Goal: Information Seeking & Learning: Learn about a topic

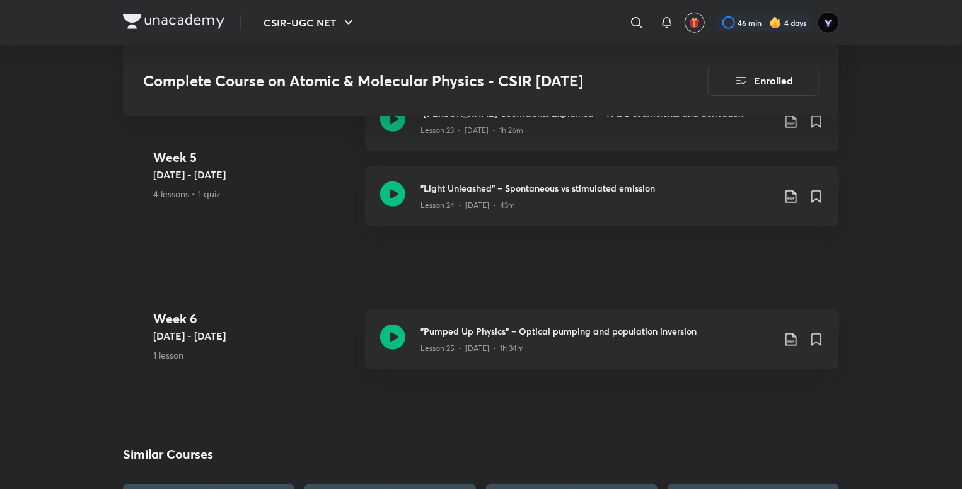
scroll to position [2942, 0]
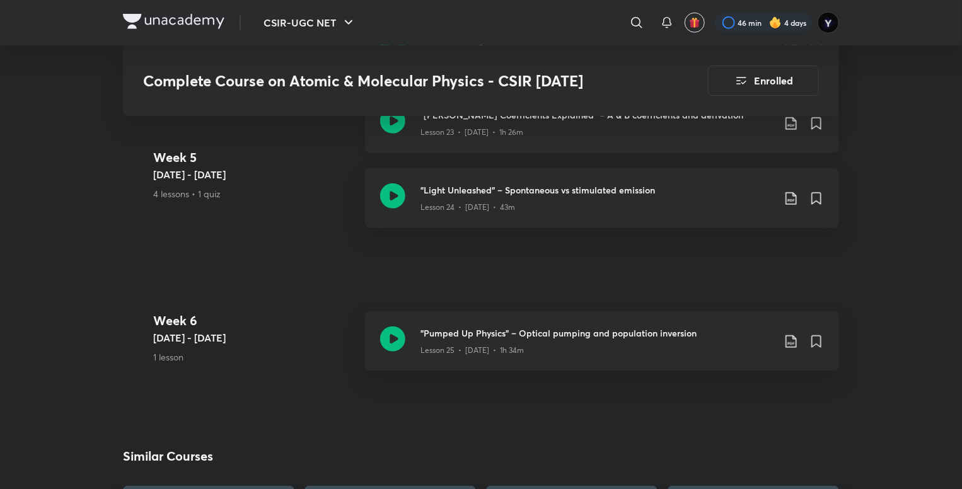
click at [602, 134] on div "Lesson 23 • [DATE] • 1h 26m" at bounding box center [597, 130] width 353 height 16
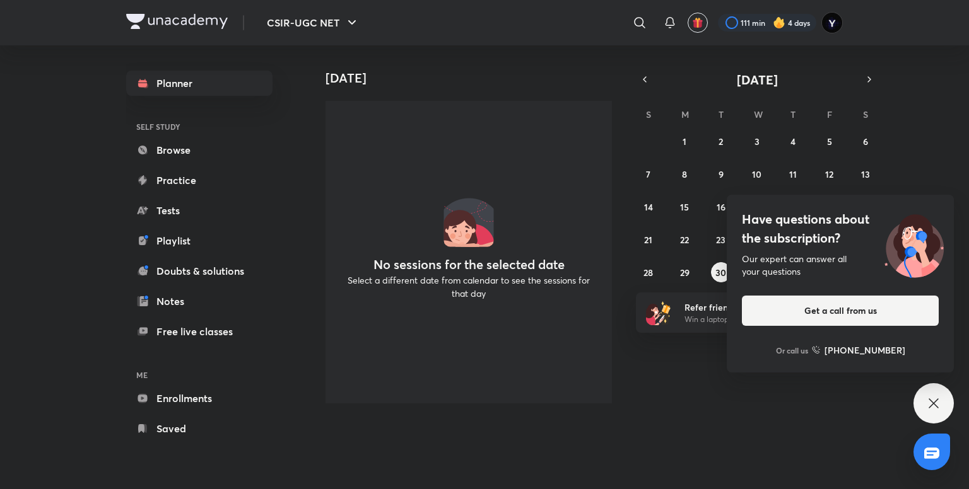
click at [932, 404] on icon at bounding box center [933, 403] width 15 height 15
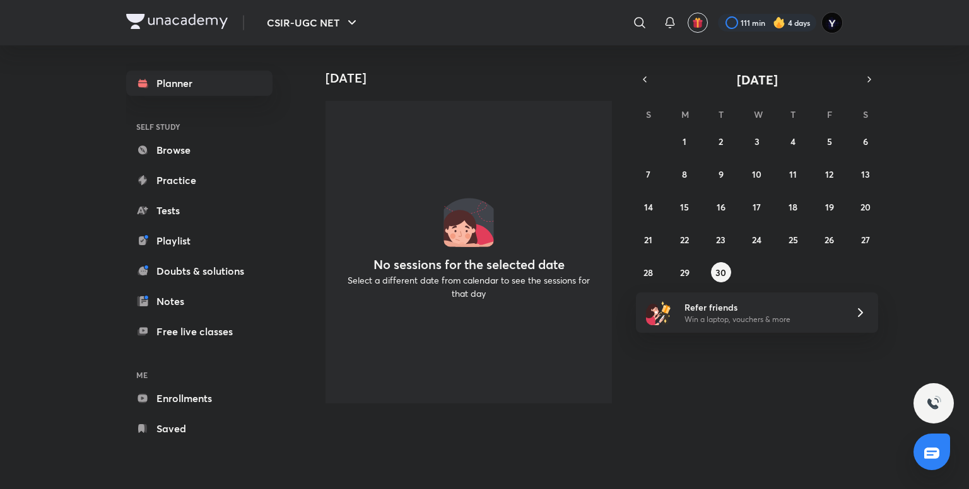
click at [696, 368] on div "Today No sessions for the selected date Select a different date from calendar t…" at bounding box center [637, 229] width 658 height 368
click at [206, 397] on link "Enrollments" at bounding box center [199, 398] width 146 height 25
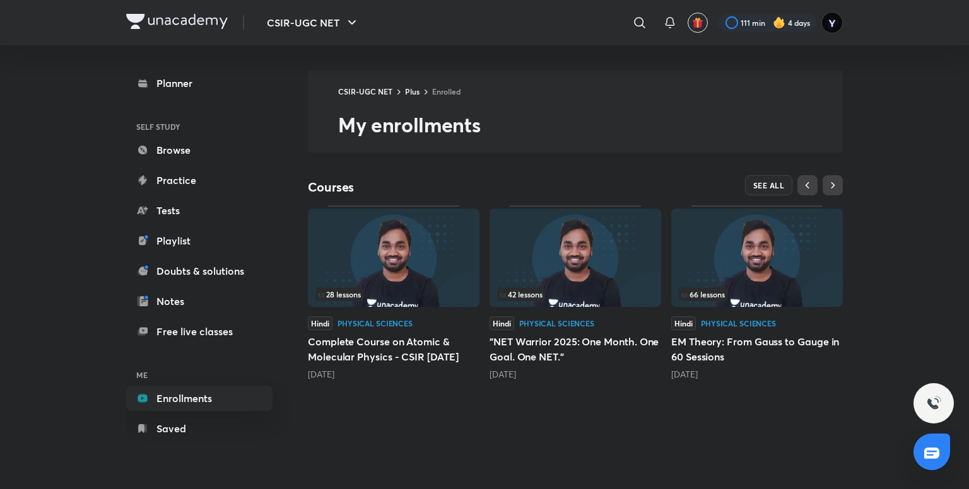
click at [361, 340] on h5 "Complete Course on Atomic & Molecular Physics - CSIR [DATE]" at bounding box center [394, 349] width 172 height 30
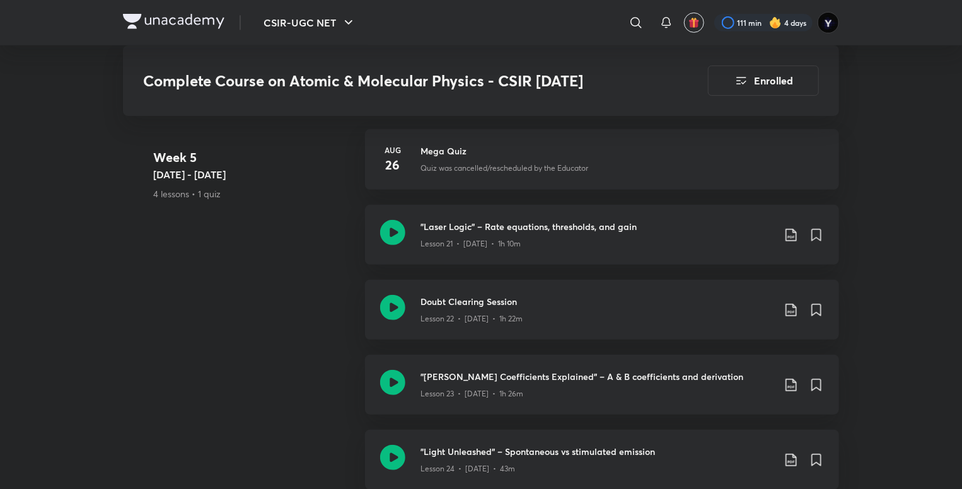
scroll to position [2681, 0]
click at [537, 172] on p "Quiz was cancelled/rescheduled by the Educator" at bounding box center [505, 167] width 168 height 11
click at [517, 164] on p "Quiz was cancelled/rescheduled by the Educator" at bounding box center [505, 167] width 168 height 11
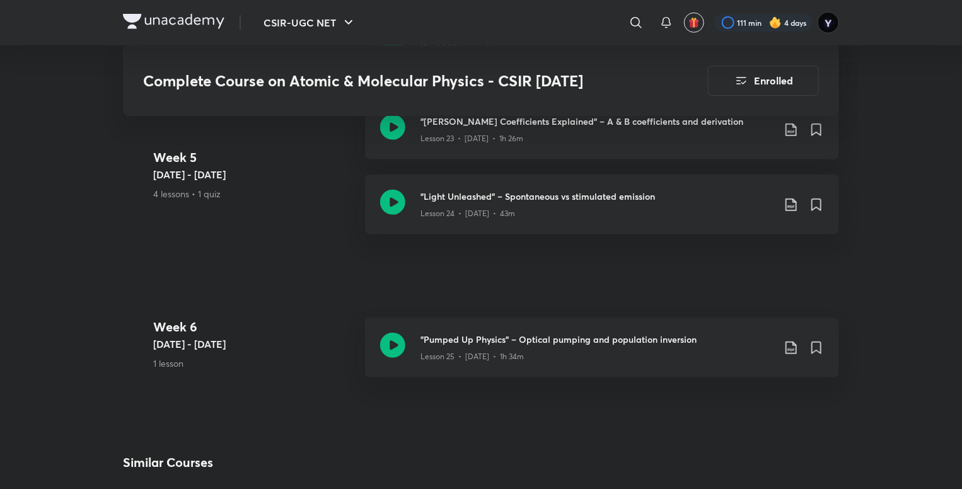
scroll to position [2936, 0]
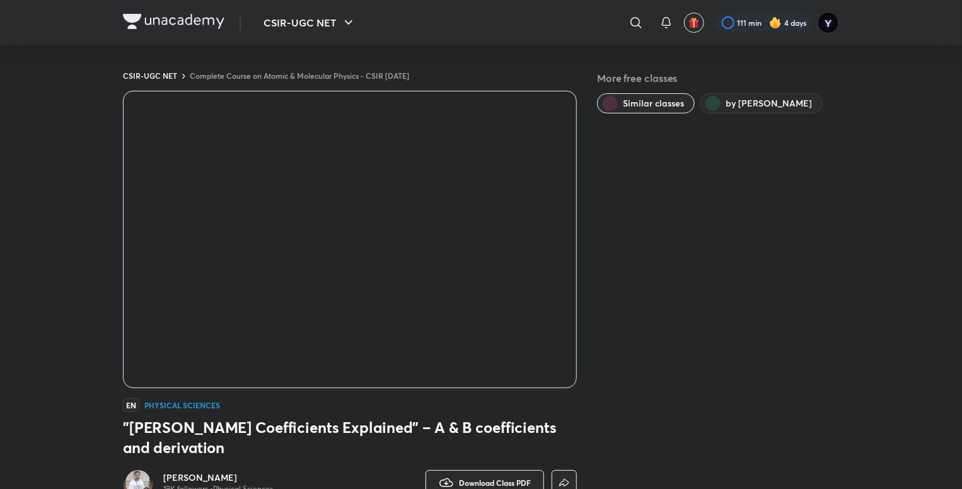
scroll to position [728, 0]
